Goal: Find specific page/section: Find specific page/section

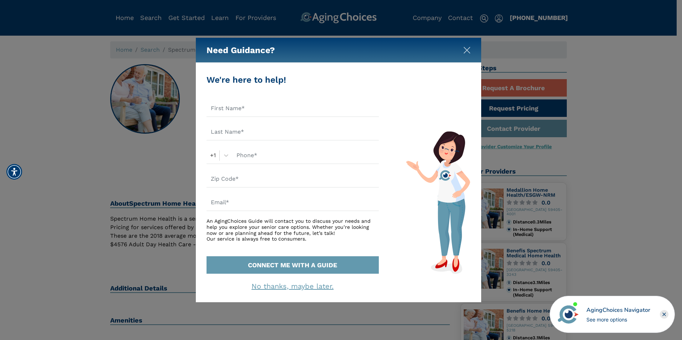
click at [466, 47] on img "Close" at bounding box center [467, 50] width 7 height 7
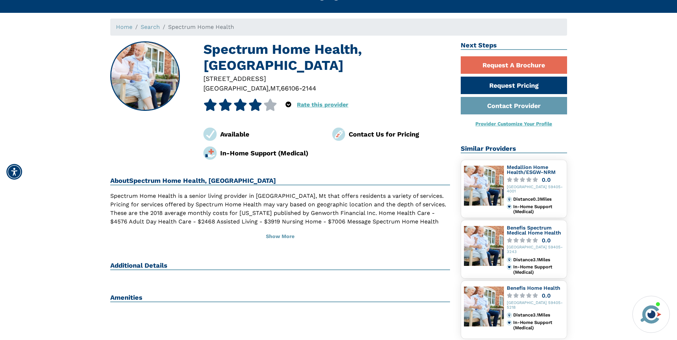
scroll to position [36, 0]
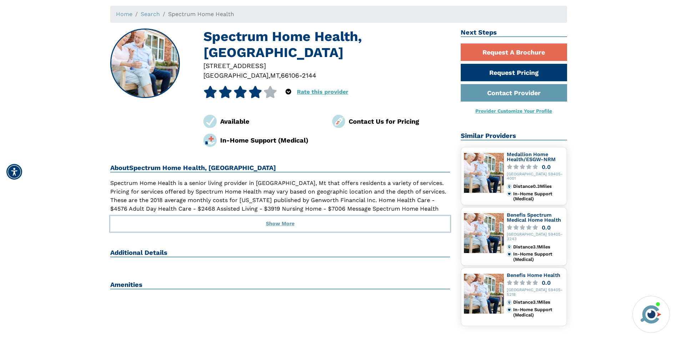
click at [293, 228] on button "Show More" at bounding box center [280, 224] width 340 height 16
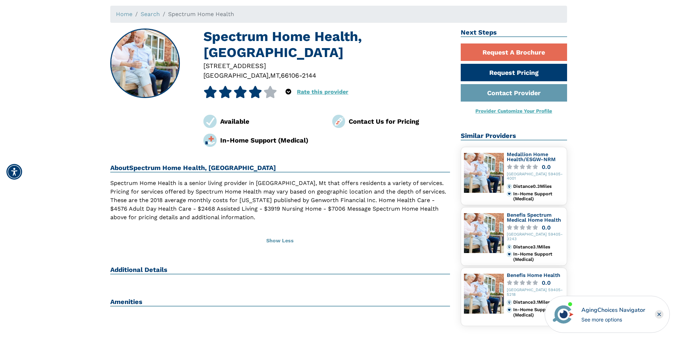
scroll to position [71, 0]
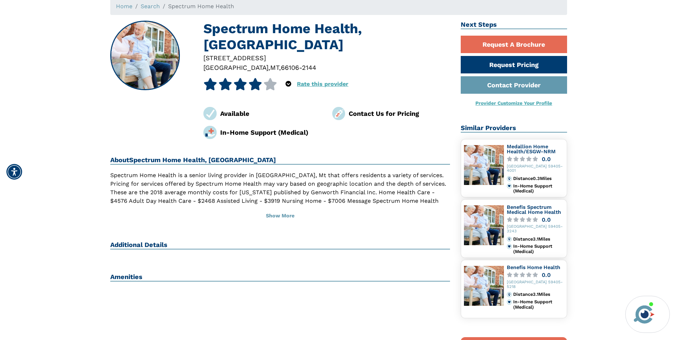
scroll to position [143, 0]
